Goal: Transaction & Acquisition: Obtain resource

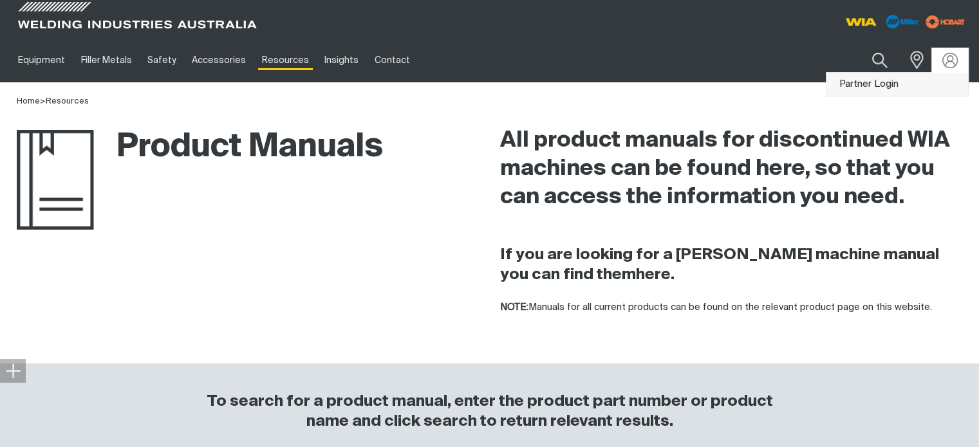
click at [883, 82] on link "Partner Login" at bounding box center [897, 85] width 142 height 24
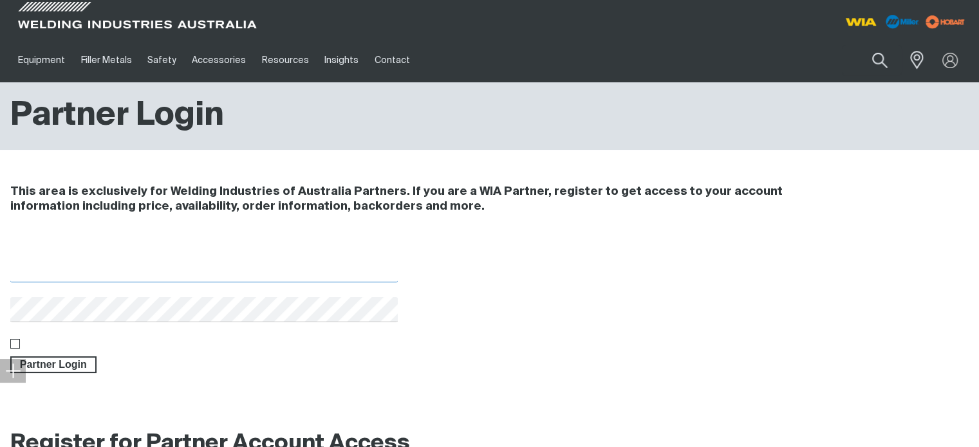
type input "[EMAIL_ADDRESS][DOMAIN_NAME]"
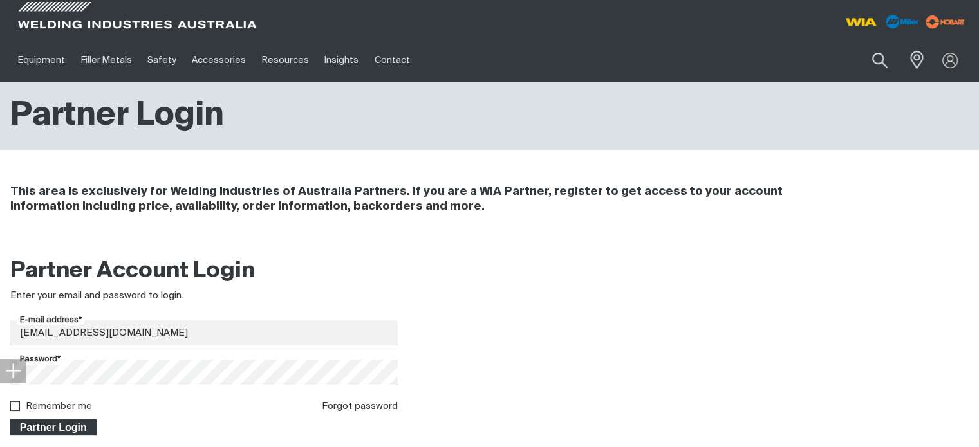
click at [57, 427] on span "Partner Login" at bounding box center [54, 428] width 84 height 17
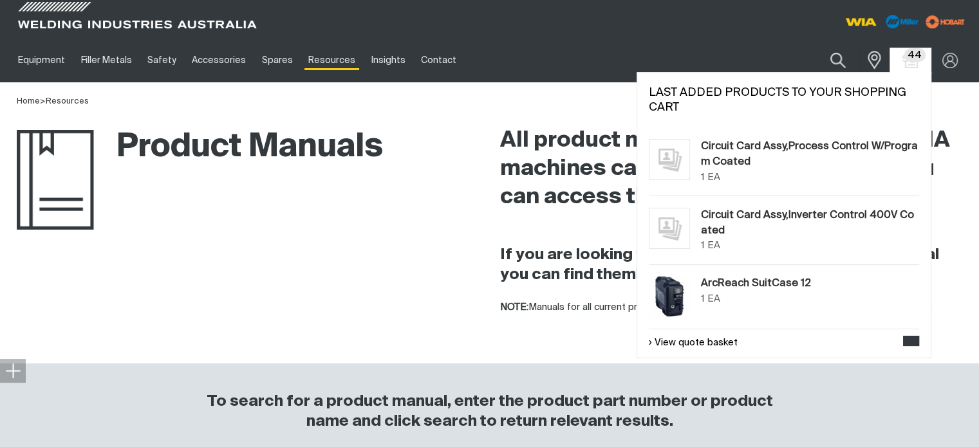
click at [911, 59] on span "44" at bounding box center [914, 55] width 21 height 14
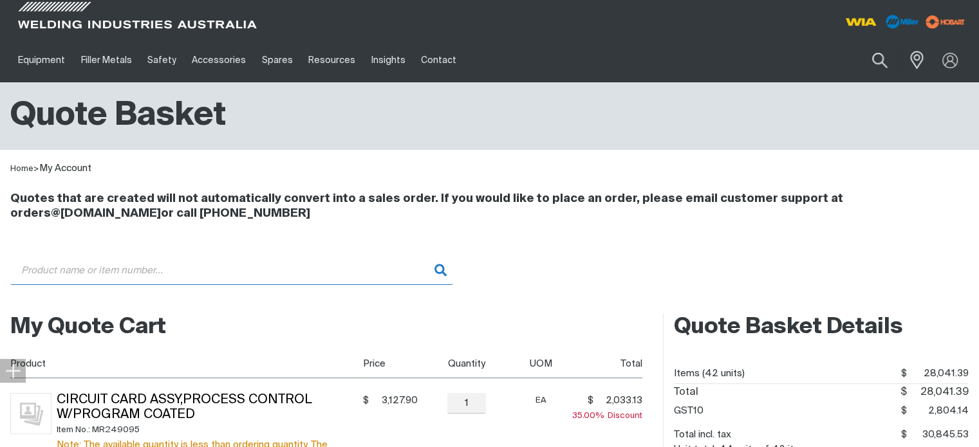
click at [64, 270] on input "Search" at bounding box center [231, 270] width 443 height 29
click at [35, 267] on input "MR210055" at bounding box center [231, 270] width 443 height 29
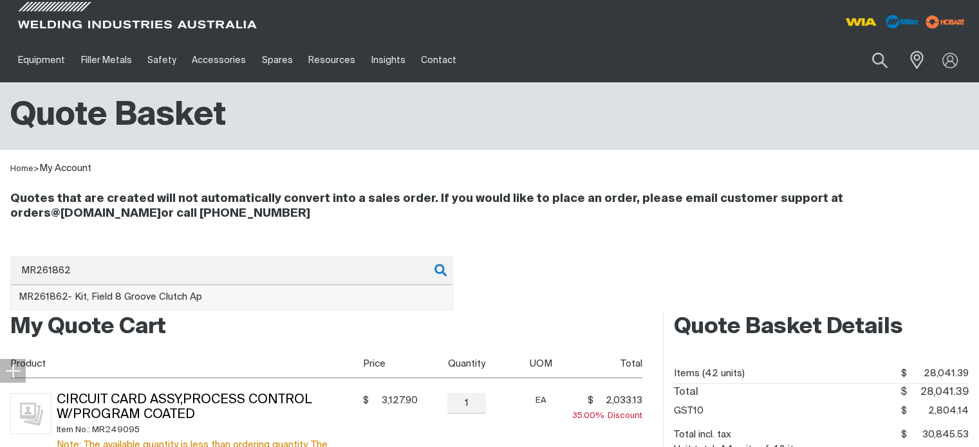
click at [98, 298] on span "MR261862 - Kit, Field 8 Groove Clutch Ap" at bounding box center [110, 297] width 183 height 10
type input "MR261862 - Kit, Field 8 Groove Clutch Ap"
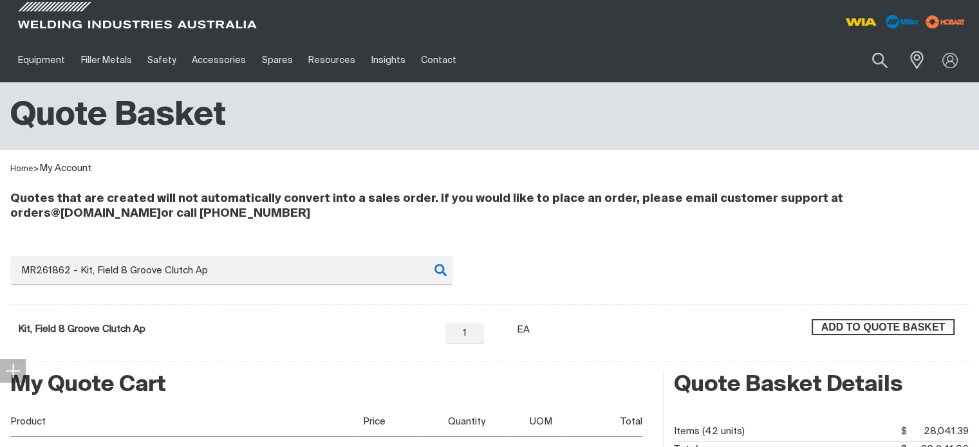
click at [902, 333] on span "ADD TO QUOTE BASKET" at bounding box center [883, 327] width 140 height 17
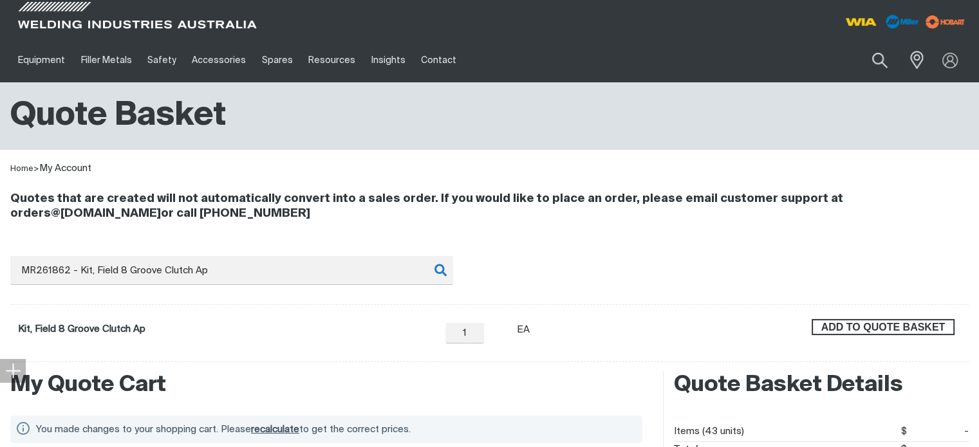
click at [893, 324] on span "ADD TO QUOTE BASKET" at bounding box center [883, 327] width 140 height 17
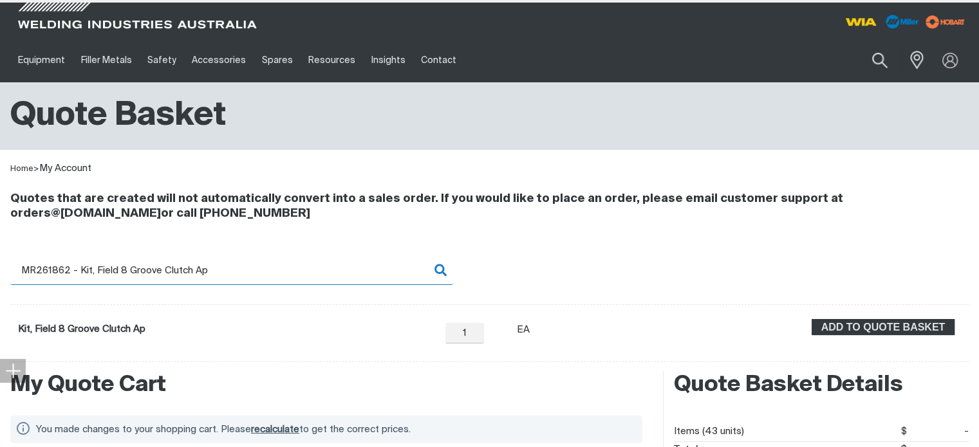
type input "2"
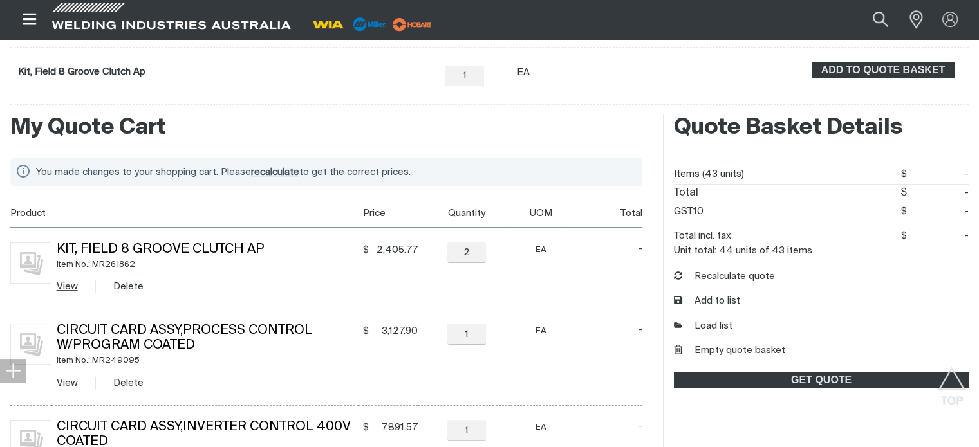
click at [68, 284] on link "View" at bounding box center [67, 287] width 21 height 10
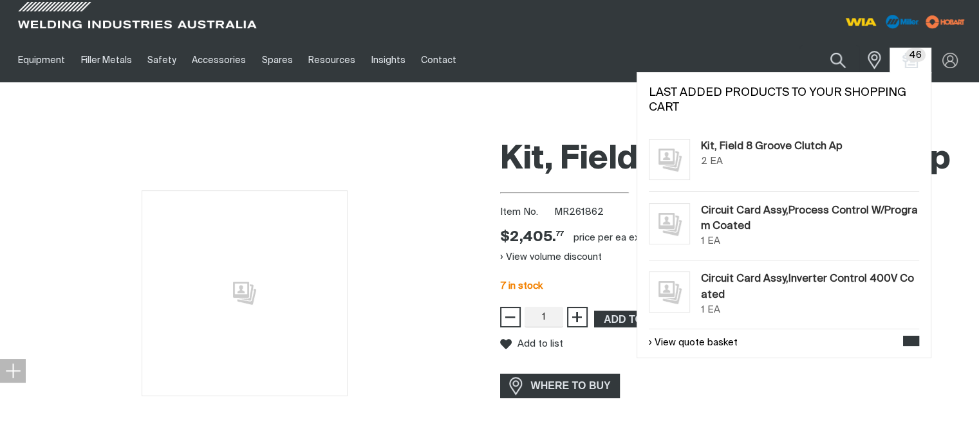
click at [916, 59] on span "46" at bounding box center [915, 55] width 20 height 14
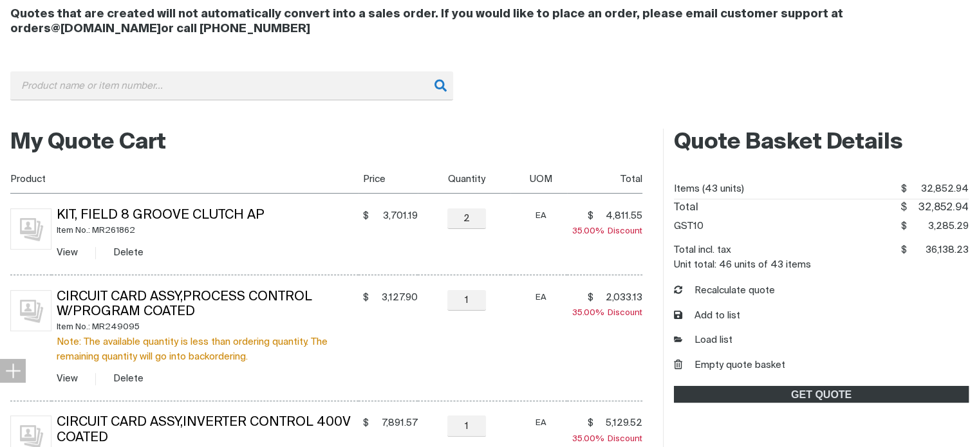
scroll to position [193, 0]
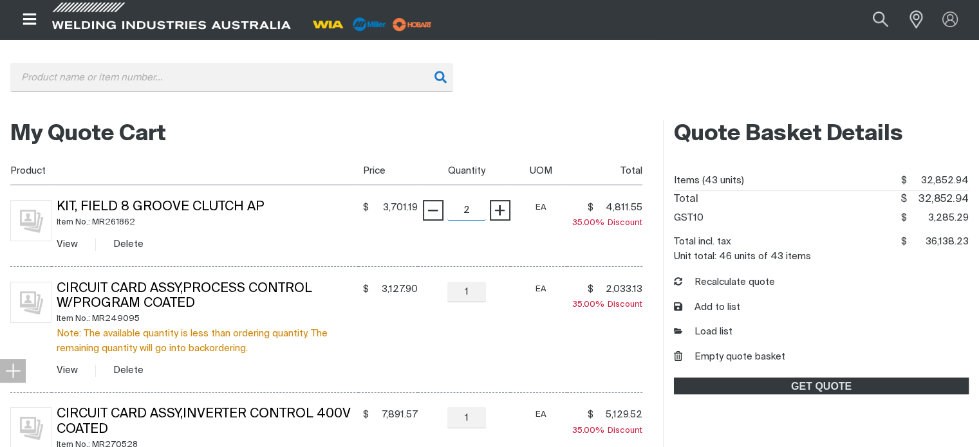
click at [463, 216] on input "2" at bounding box center [466, 210] width 39 height 21
type input "1"
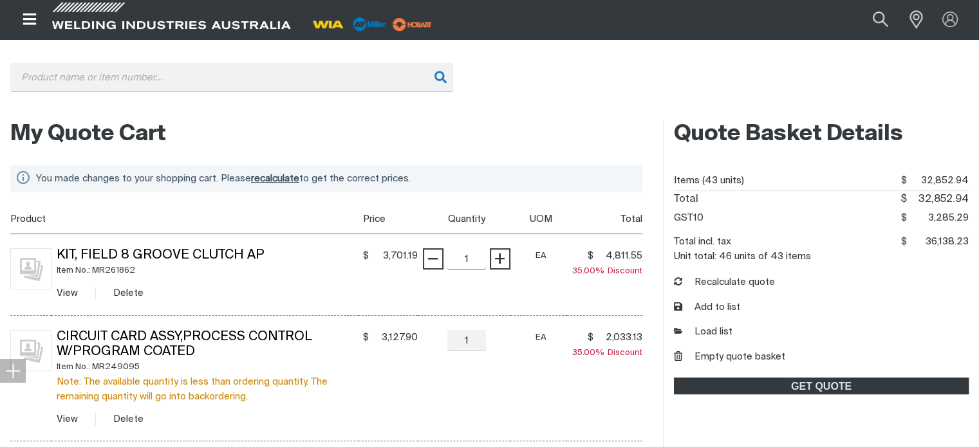
drag, startPoint x: 431, startPoint y: 214, endPoint x: 434, endPoint y: 220, distance: 7.2
click at [541, 129] on h2 "My Quote Cart" at bounding box center [326, 135] width 632 height 28
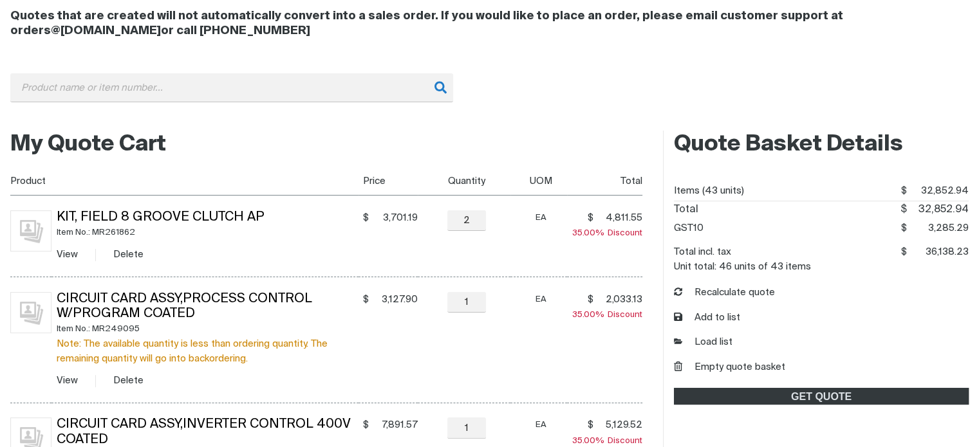
scroll to position [192, 0]
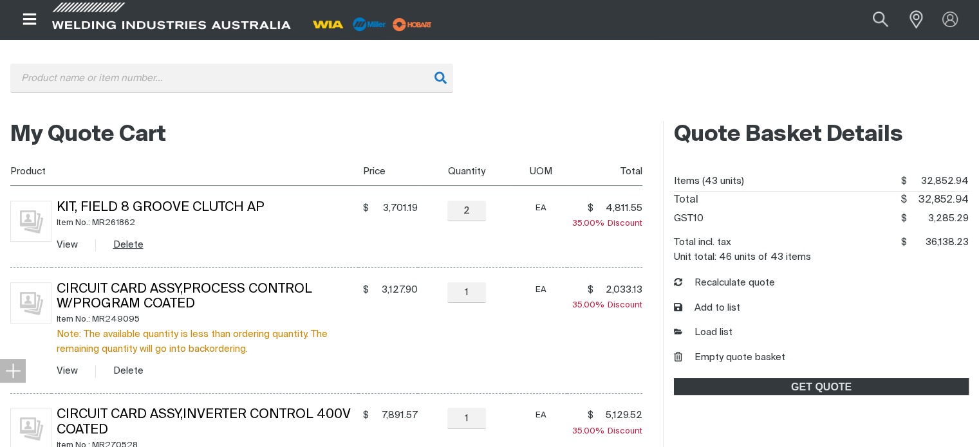
click at [133, 244] on button "Delete" at bounding box center [128, 244] width 30 height 15
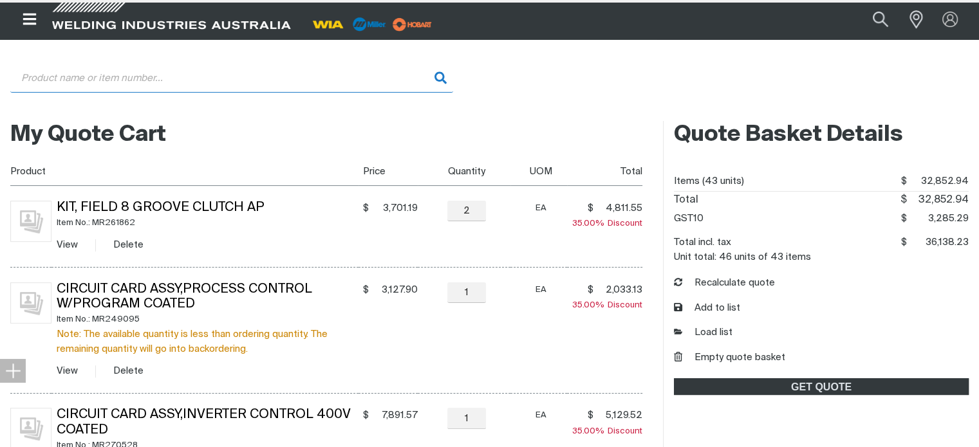
click at [55, 80] on input "Search" at bounding box center [231, 78] width 443 height 29
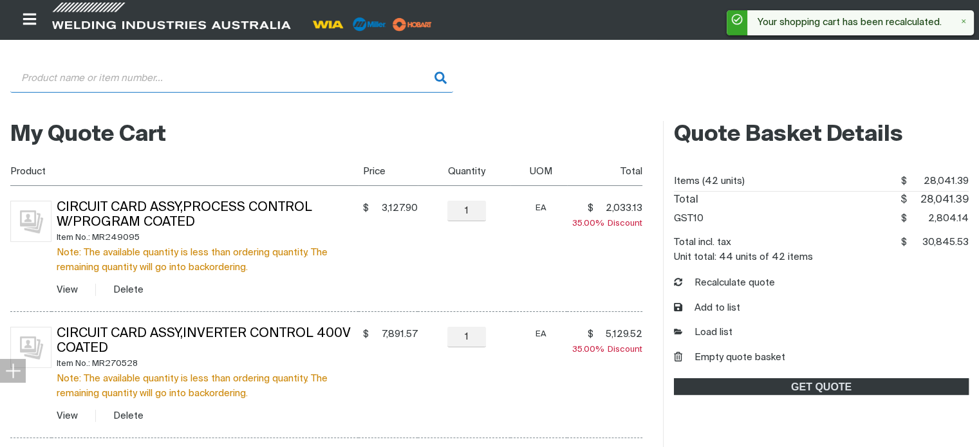
click at [53, 80] on input "Search" at bounding box center [231, 78] width 443 height 29
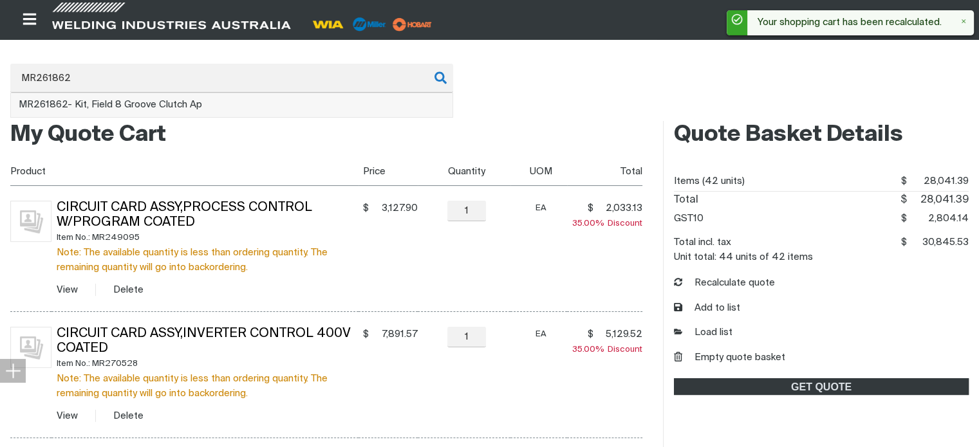
click at [176, 98] on li "MR261862 - Kit, Field 8 Groove Clutch Ap" at bounding box center [231, 105] width 441 height 24
type input "MR261862 - Kit, Field 8 Groove Clutch Ap"
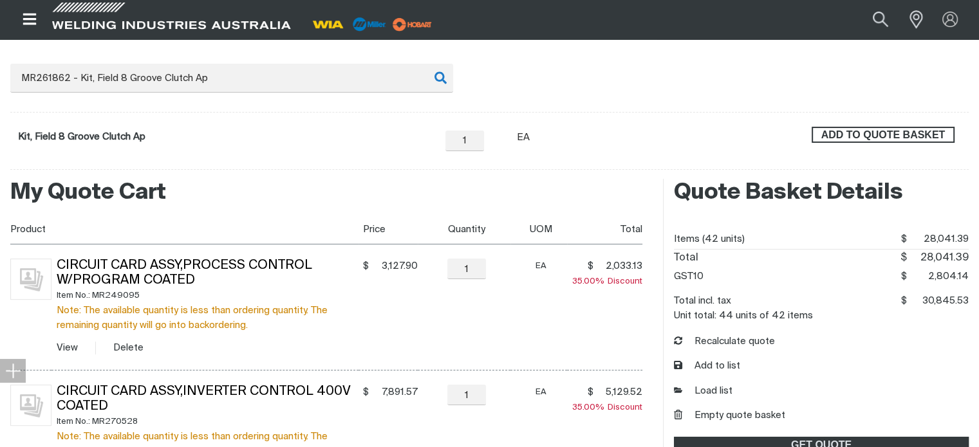
click at [888, 131] on span "ADD TO QUOTE BASKET" at bounding box center [883, 135] width 140 height 17
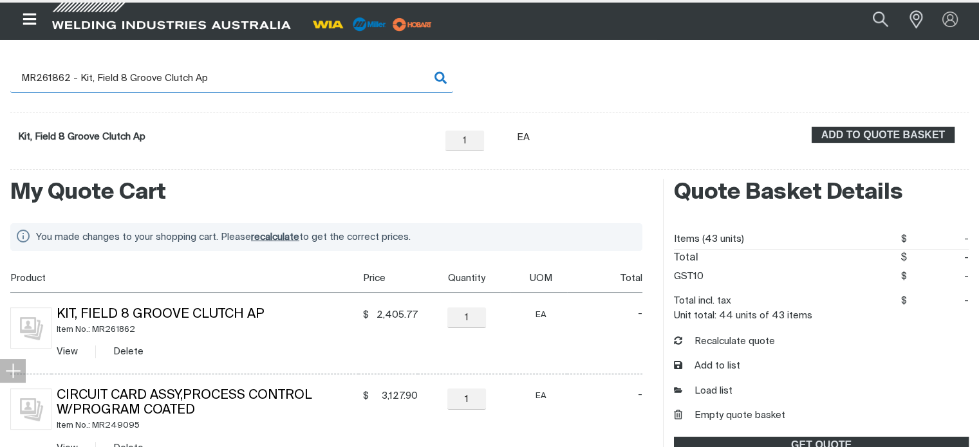
scroll to position [192, 0]
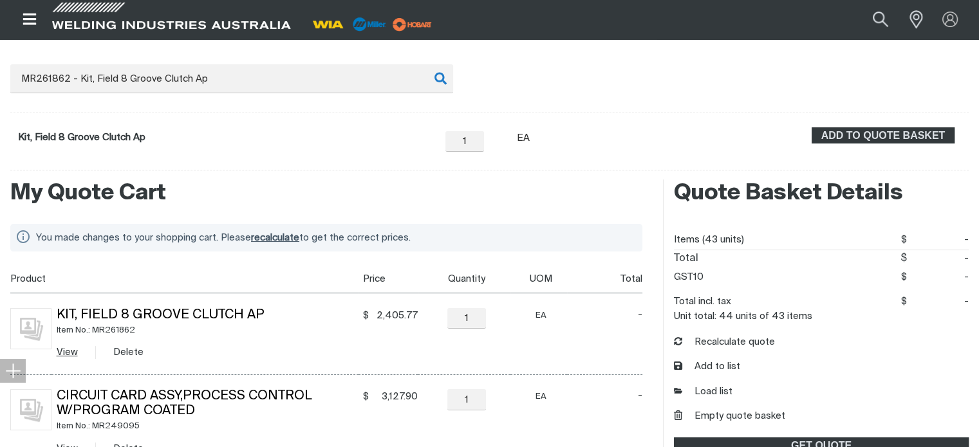
click at [66, 350] on link "View" at bounding box center [67, 352] width 21 height 10
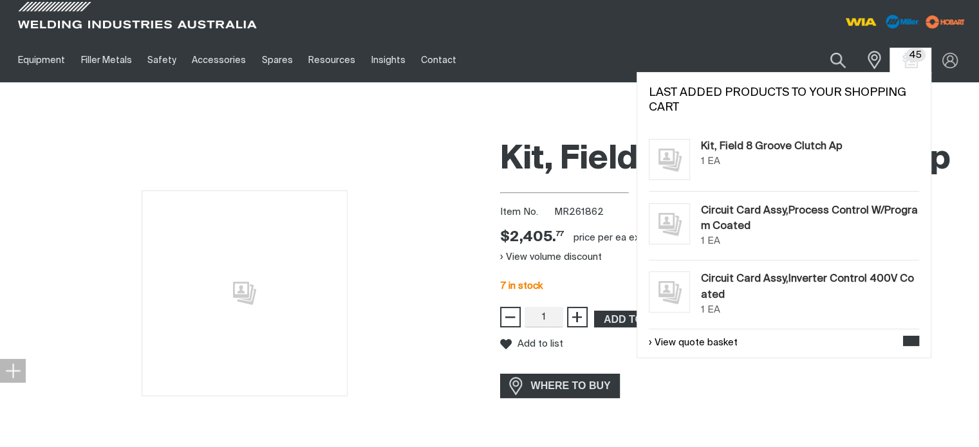
click at [914, 54] on span "45" at bounding box center [915, 55] width 20 height 14
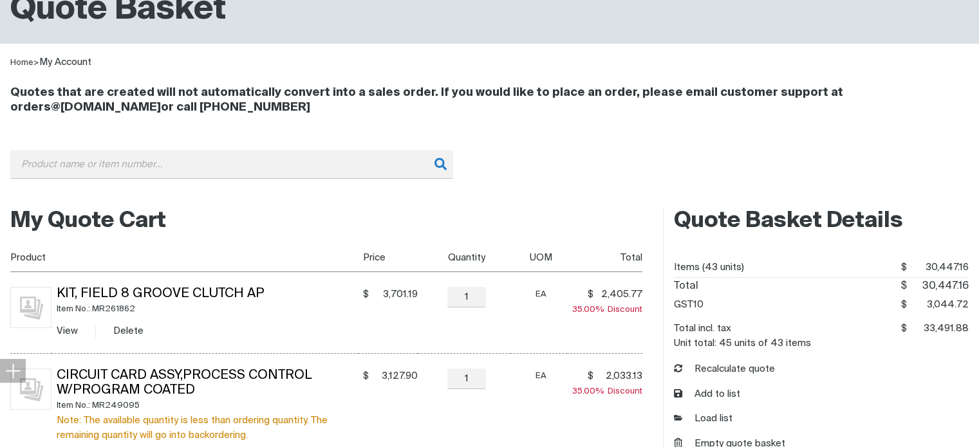
scroll to position [129, 0]
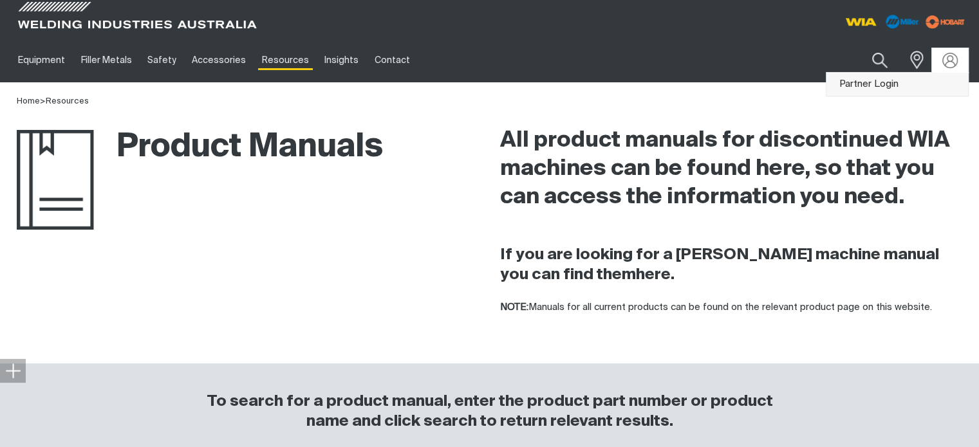
click at [891, 84] on link "Partner Login" at bounding box center [897, 85] width 142 height 24
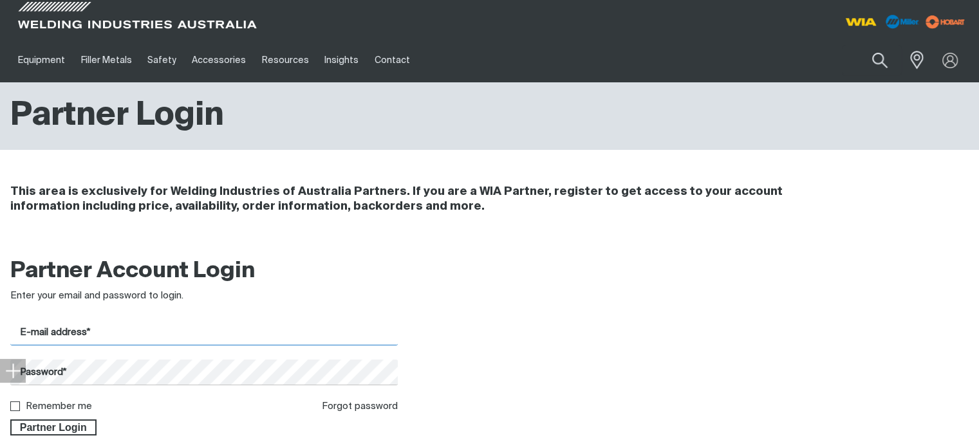
type input "jaygomez@renteca.com.au"
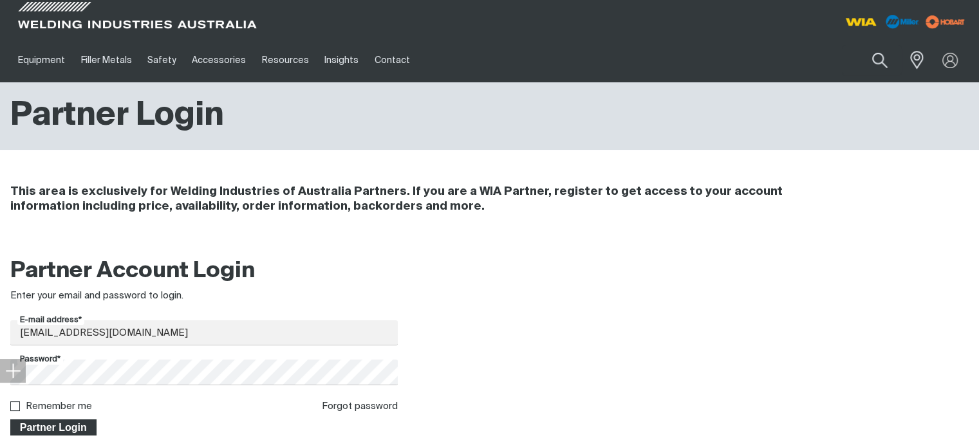
click at [51, 434] on button "Partner Login" at bounding box center [53, 428] width 86 height 17
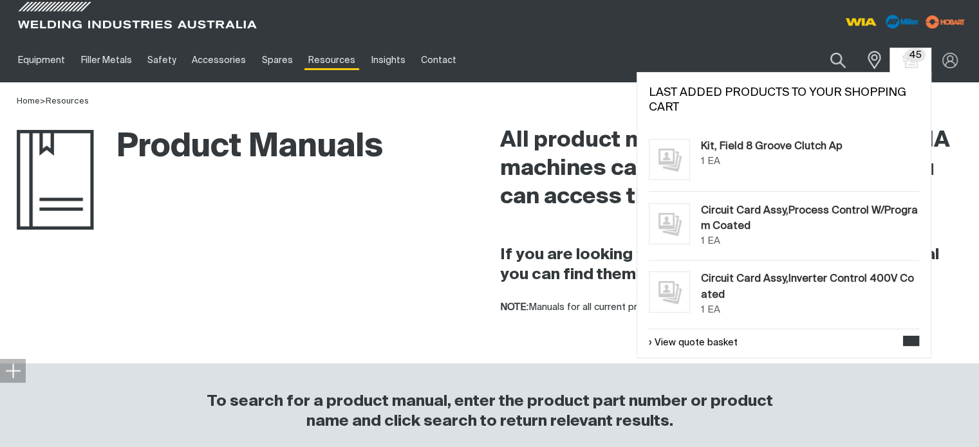
click at [912, 53] on span "45" at bounding box center [915, 55] width 20 height 14
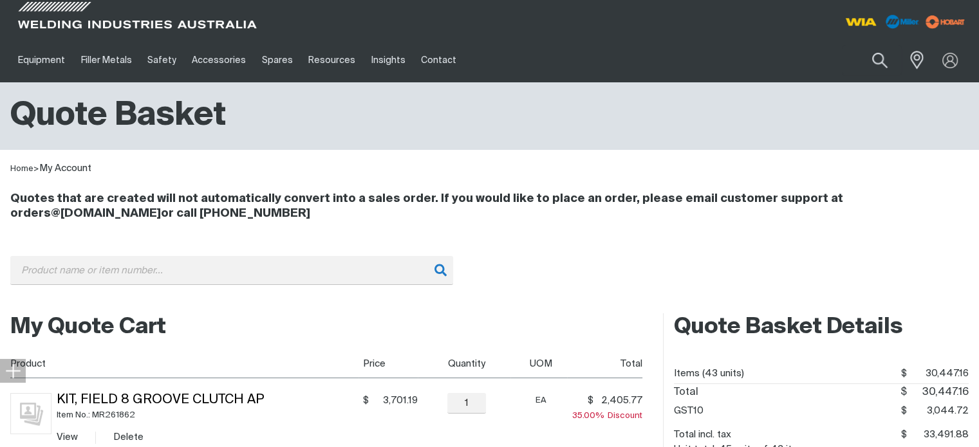
scroll to position [129, 0]
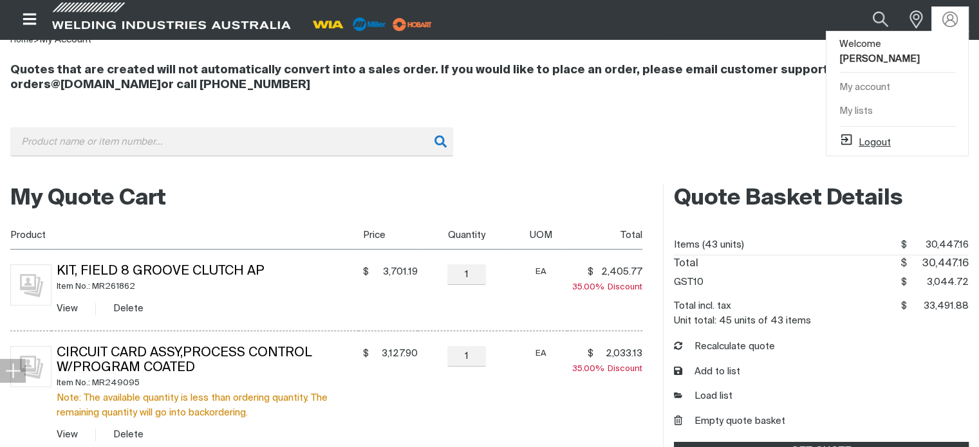
click at [876, 133] on button "Logout" at bounding box center [864, 140] width 51 height 15
